Goal: Ask a question

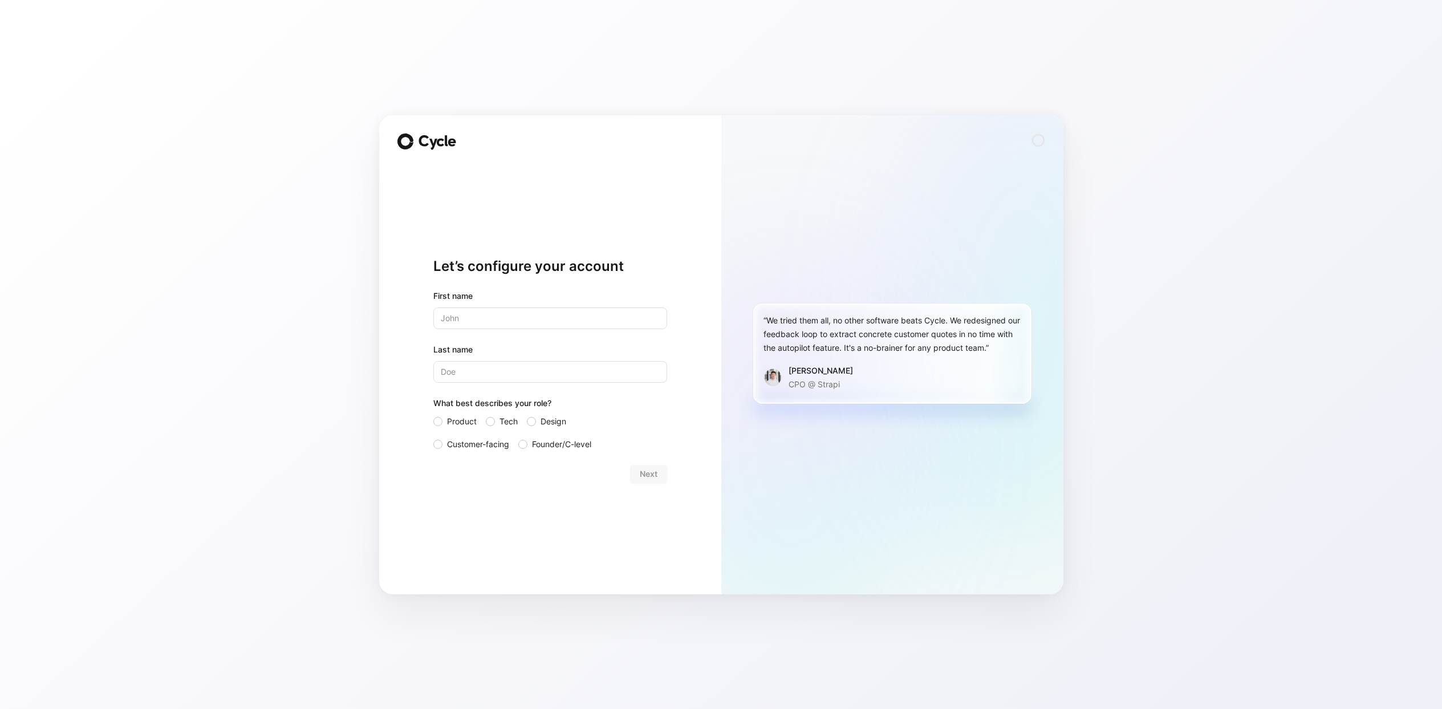
type input "[PERSON_NAME]"
click at [468, 420] on span "Product" at bounding box center [462, 422] width 30 height 14
click at [433, 415] on input "Product" at bounding box center [433, 415] width 0 height 0
click at [650, 473] on span "Next" at bounding box center [649, 474] width 18 height 14
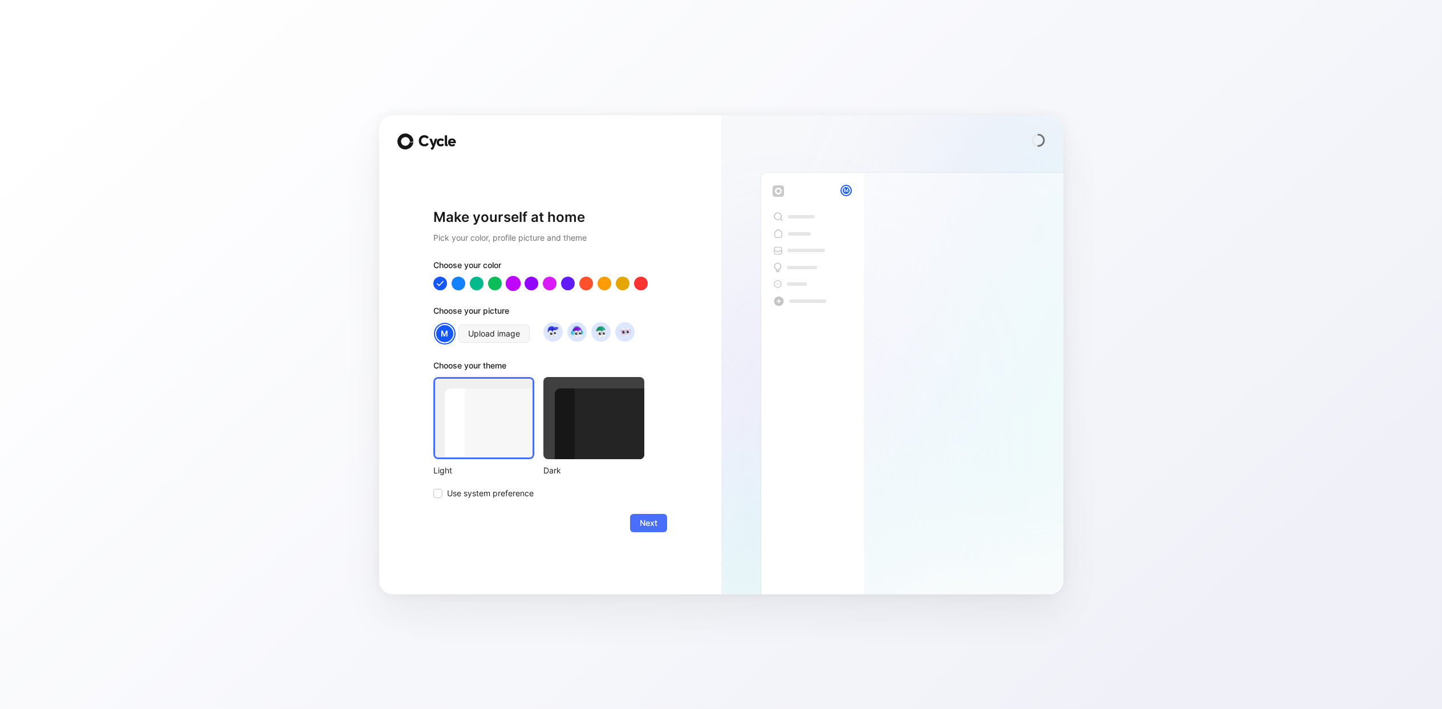
click at [510, 282] on div at bounding box center [512, 282] width 15 height 15
click at [654, 524] on span "Next" at bounding box center [649, 523] width 18 height 14
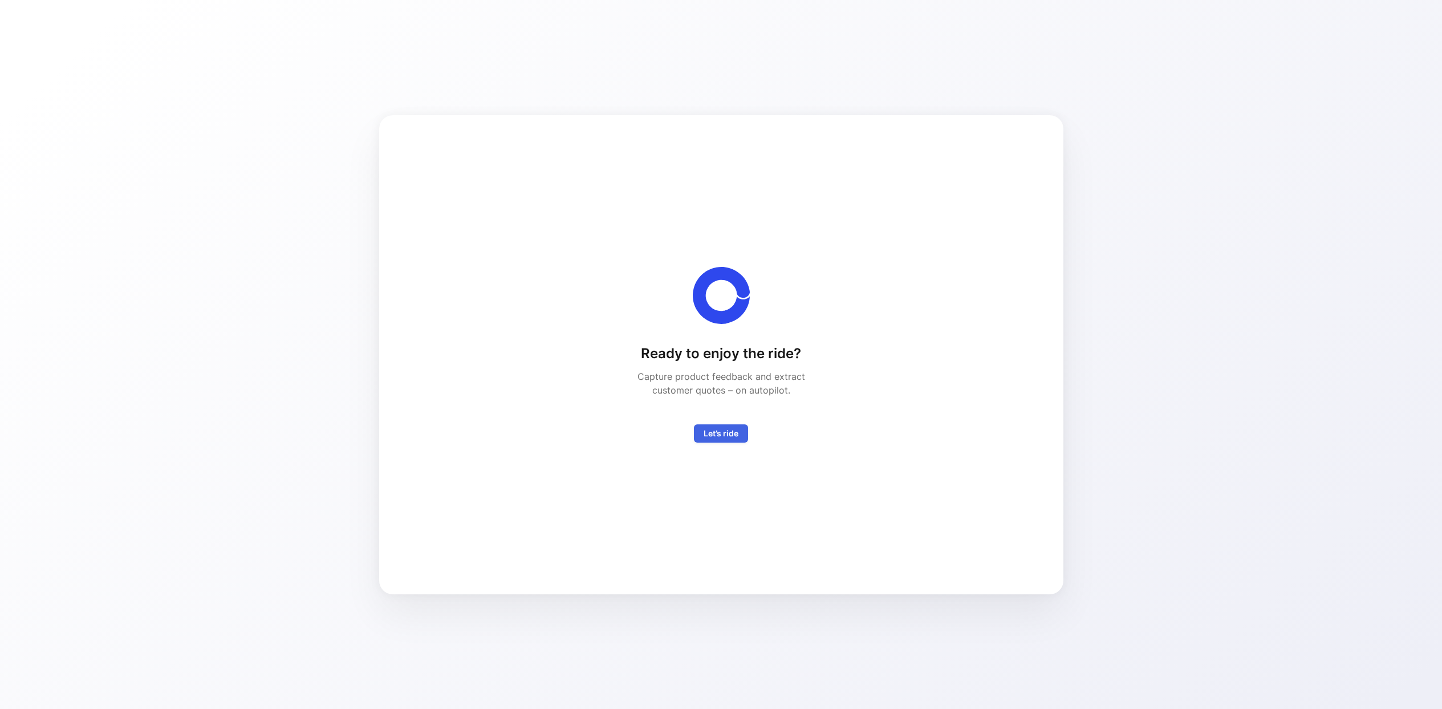
click at [716, 437] on span "Let’s ride" at bounding box center [721, 434] width 35 height 14
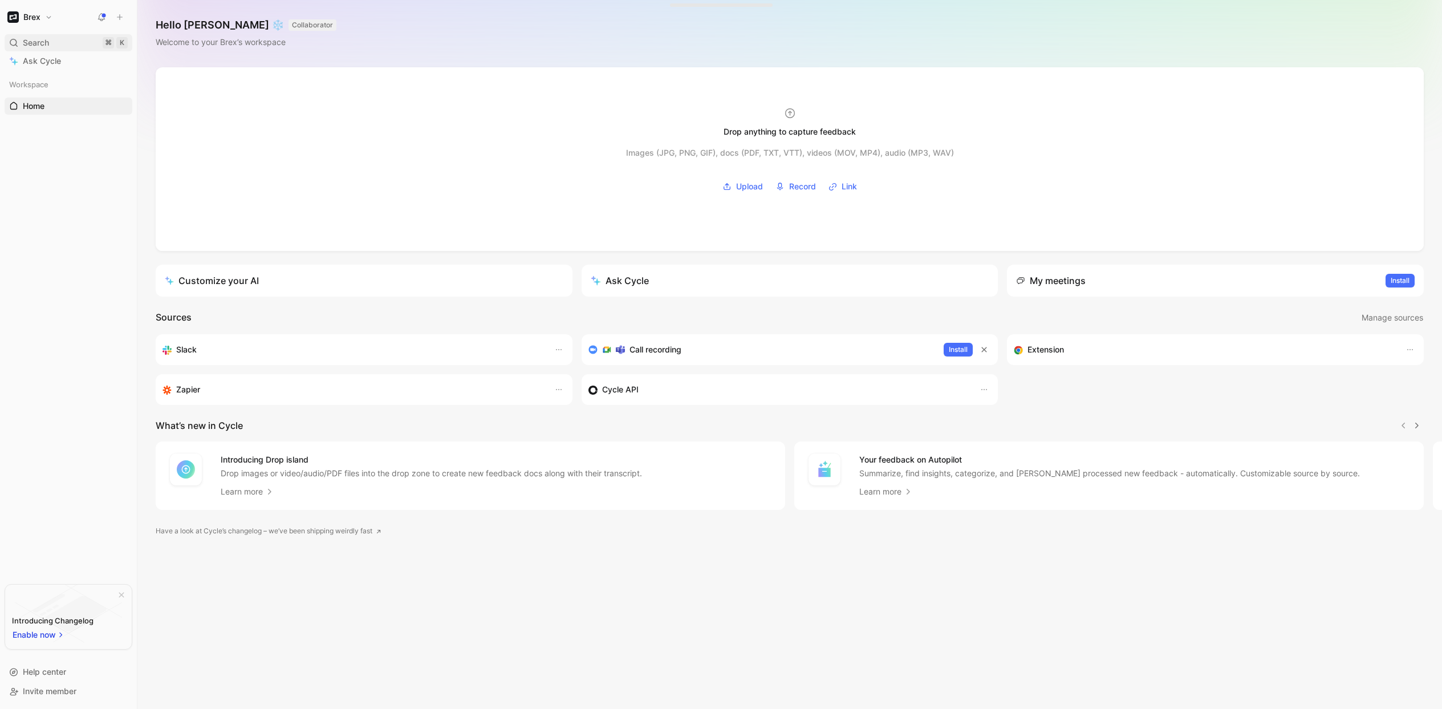
click at [23, 42] on span "Search" at bounding box center [36, 43] width 26 height 14
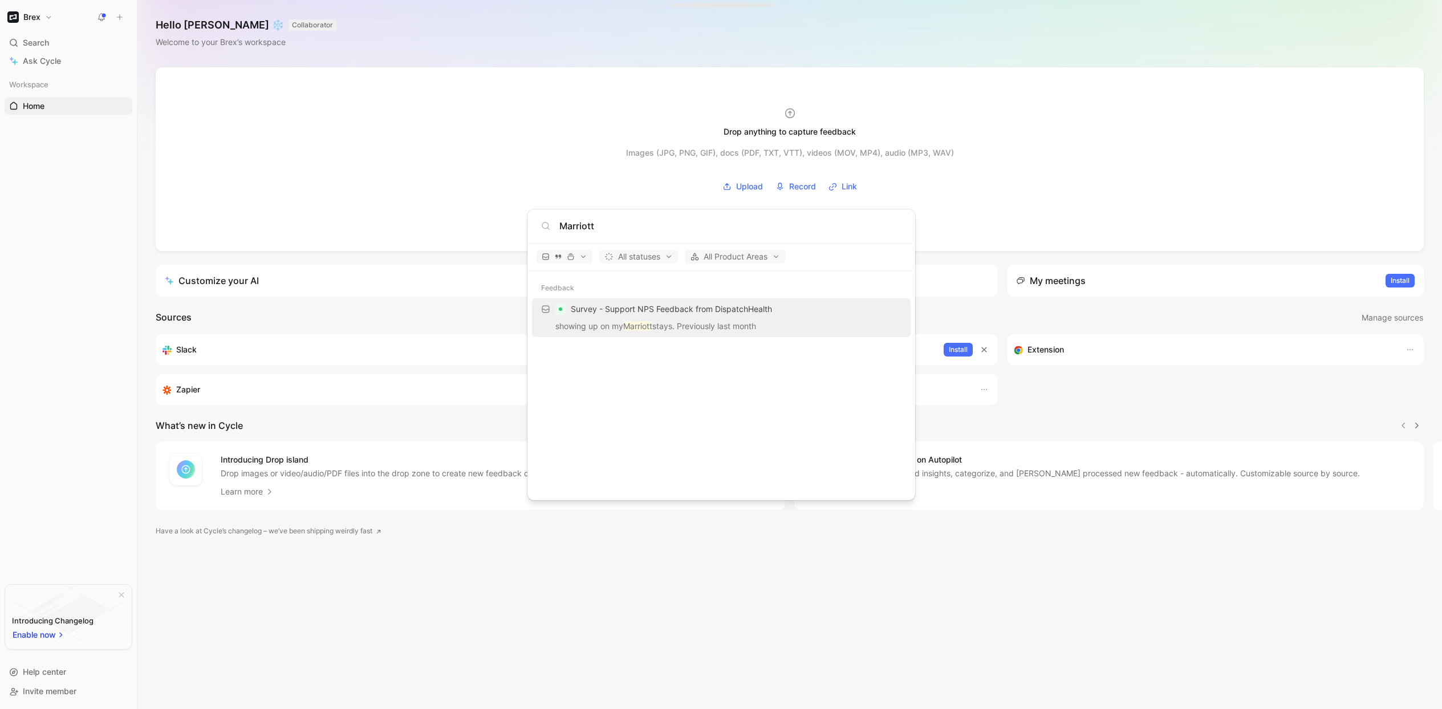
type input "Marriott"
click at [64, 62] on body "Brex Search ⌘ K Ask Cycle Workspace Home G then H To pick up a draggable item, …" at bounding box center [721, 354] width 1442 height 709
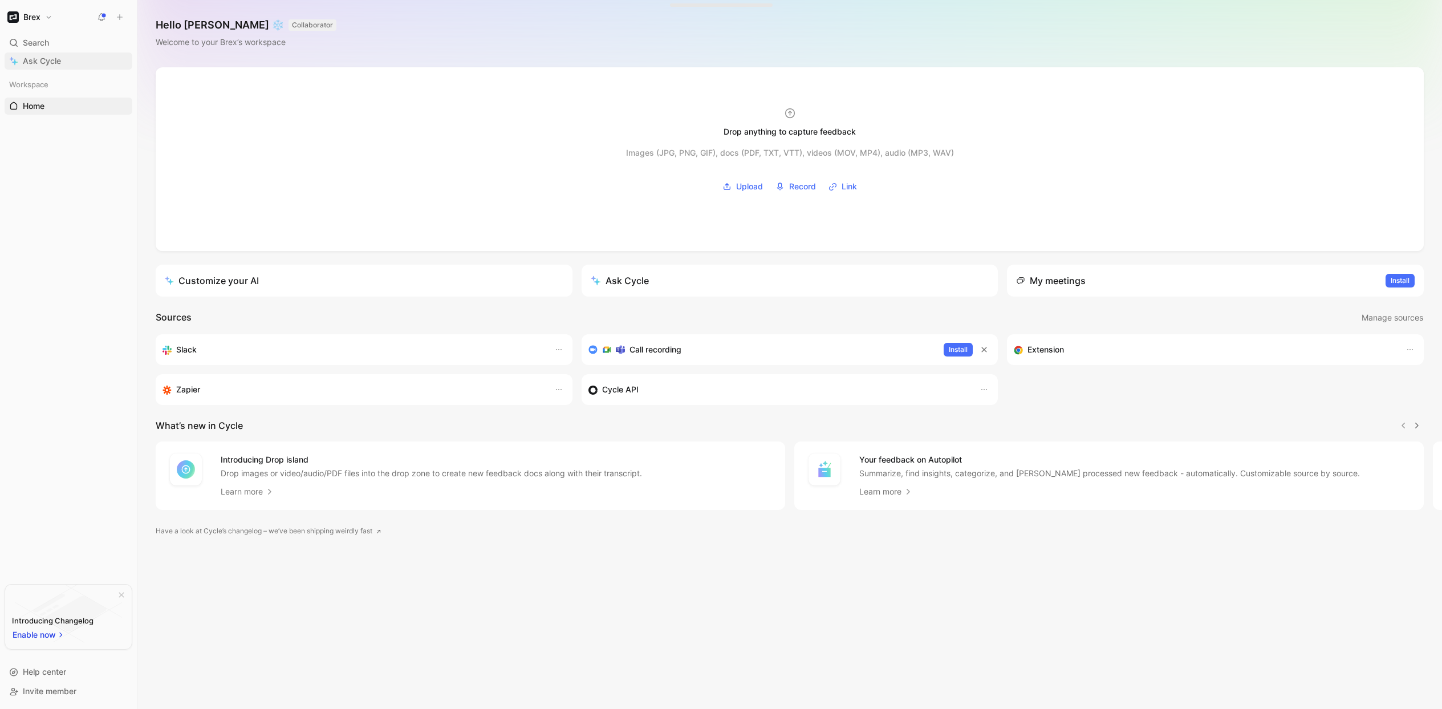
click at [47, 62] on span "Ask Cycle" at bounding box center [42, 61] width 38 height 14
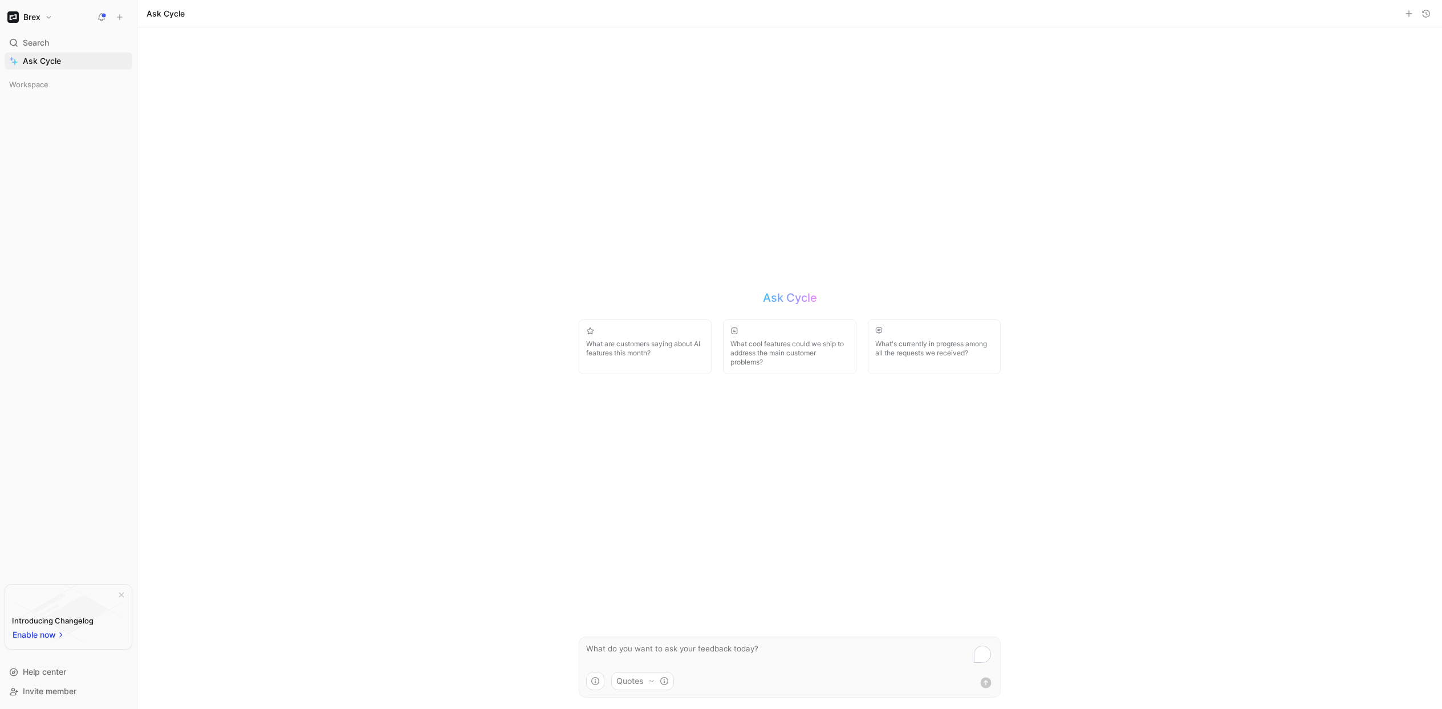
click at [630, 678] on button "Quotes" at bounding box center [642, 681] width 63 height 18
click at [630, 678] on html "Brex Search ⌘ K Ask Cycle Workspace To pick up a draggable item, press the spac…" at bounding box center [721, 354] width 1442 height 709
click at [617, 648] on textarea "To enrich screen reader interactions, please activate Accessibility in Grammarl…" at bounding box center [789, 654] width 421 height 35
click at [641, 651] on textarea "To enrich screen reader interactions, please activate Accessibility in Grammarl…" at bounding box center [789, 654] width 421 height 35
click at [672, 651] on textarea "What are customers sayng about Marriott" at bounding box center [789, 654] width 421 height 35
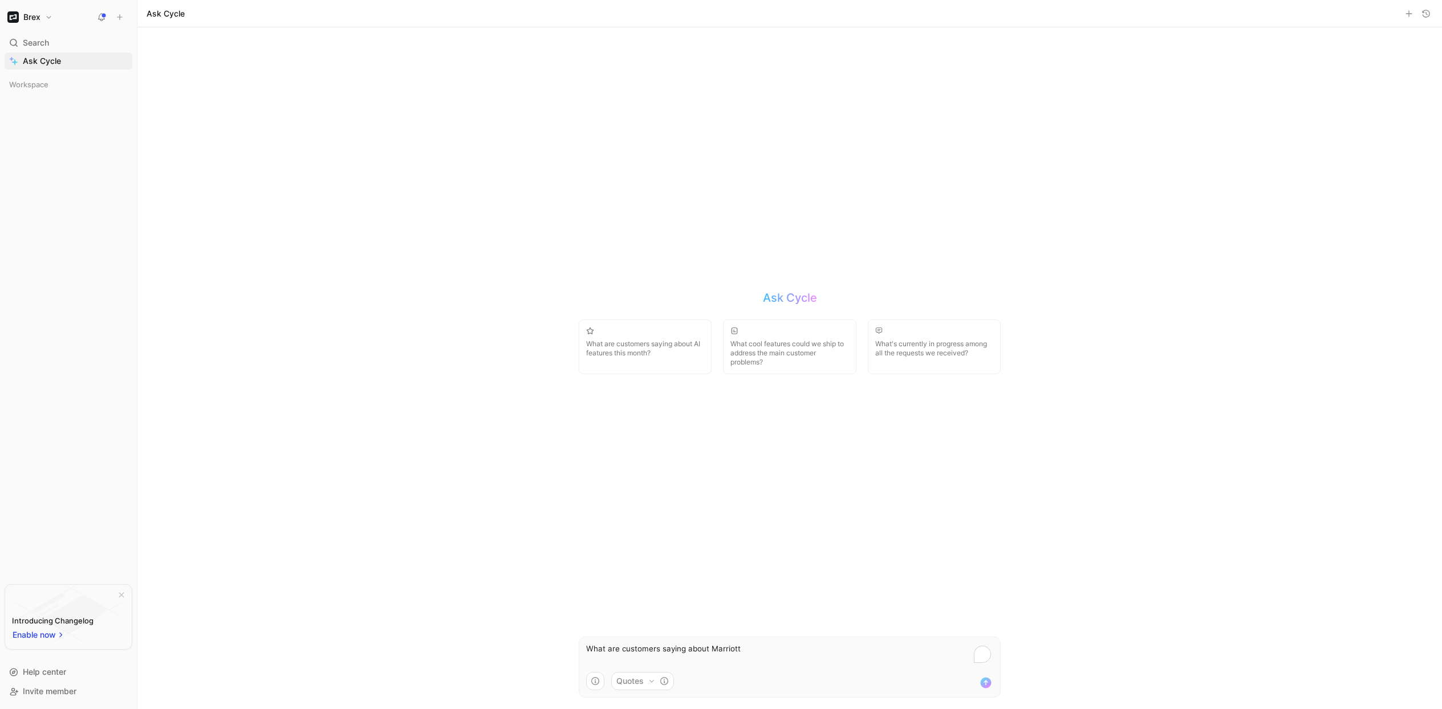
click at [763, 650] on textarea "What are customers saying about Marriott" at bounding box center [789, 654] width 421 height 35
type textarea "What are customers saying about Marriott transfer?"
drag, startPoint x: 739, startPoint y: 647, endPoint x: 577, endPoint y: 645, distance: 162.0
click at [577, 645] on div "Ask Cycle What are customers saying about AI features this month? What cool fea…" at bounding box center [789, 368] width 445 height 682
